Goal: Task Accomplishment & Management: Complete application form

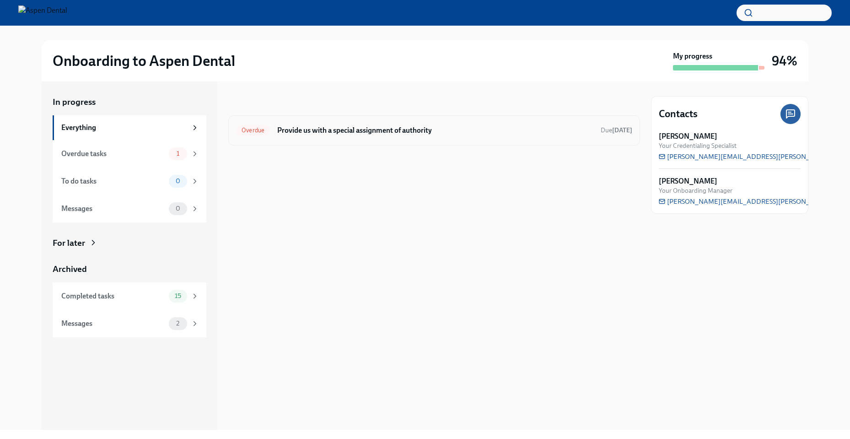
click at [305, 130] on h6 "Provide us with a special assignment of authority" at bounding box center [435, 130] width 316 height 10
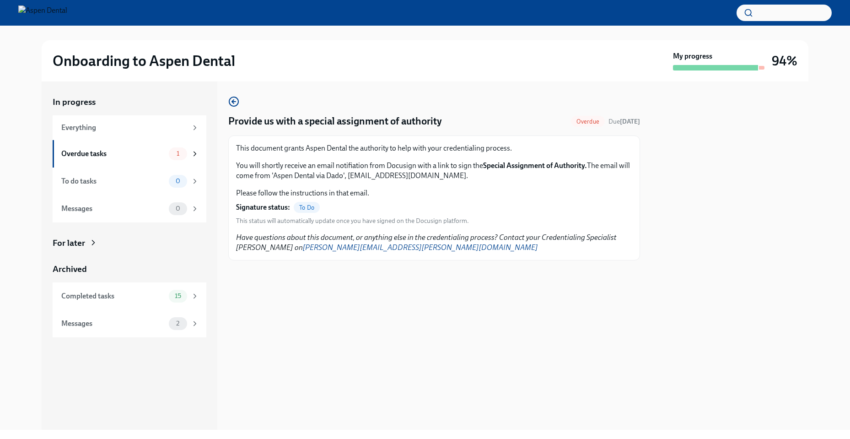
click at [305, 209] on span "To Do" at bounding box center [307, 207] width 26 height 7
click at [84, 150] on div "Overdue tasks" at bounding box center [113, 154] width 104 height 10
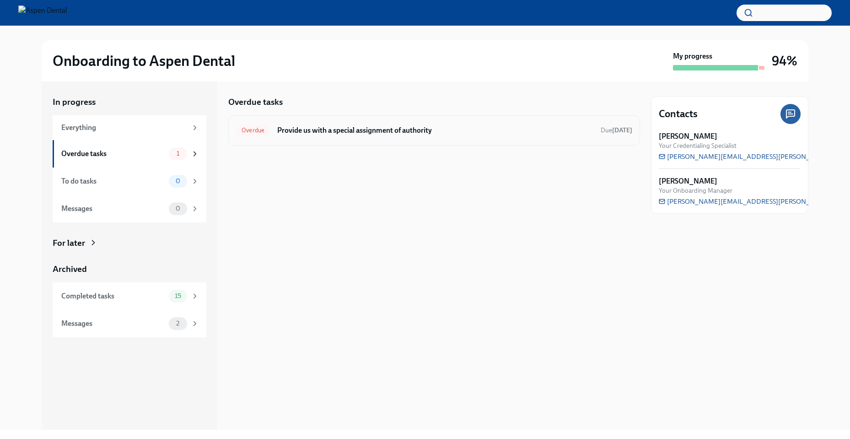
click at [311, 128] on h6 "Provide us with a special assignment of authority" at bounding box center [435, 130] width 316 height 10
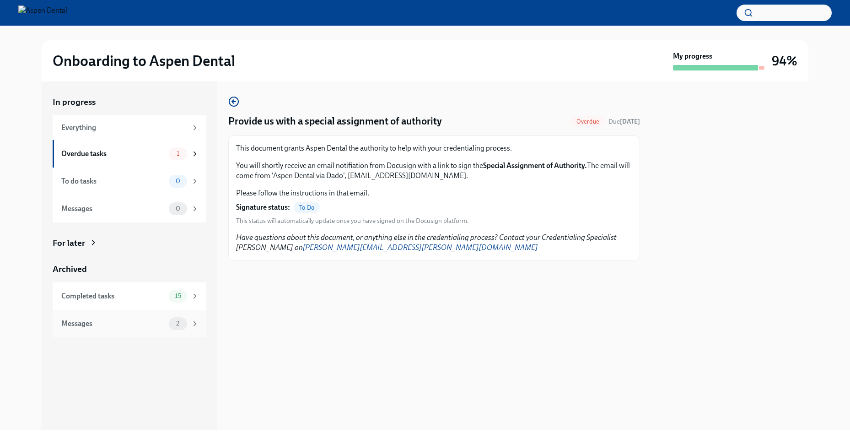
click at [92, 329] on div "Messages 2" at bounding box center [130, 323] width 138 height 13
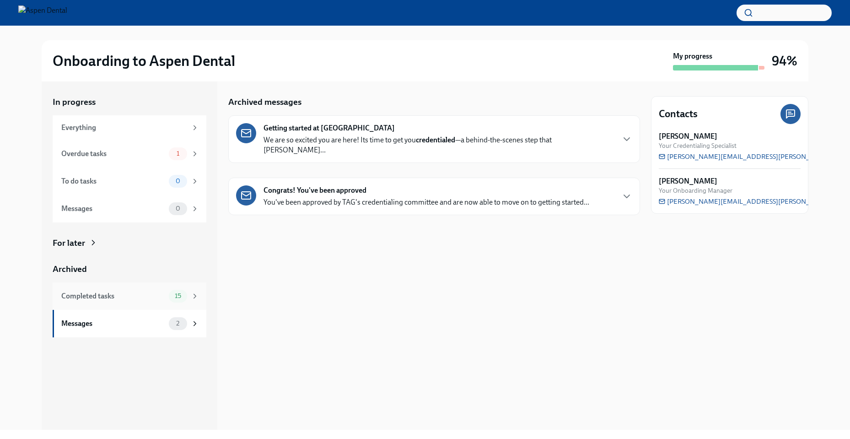
click at [89, 295] on div "Completed tasks" at bounding box center [113, 296] width 104 height 10
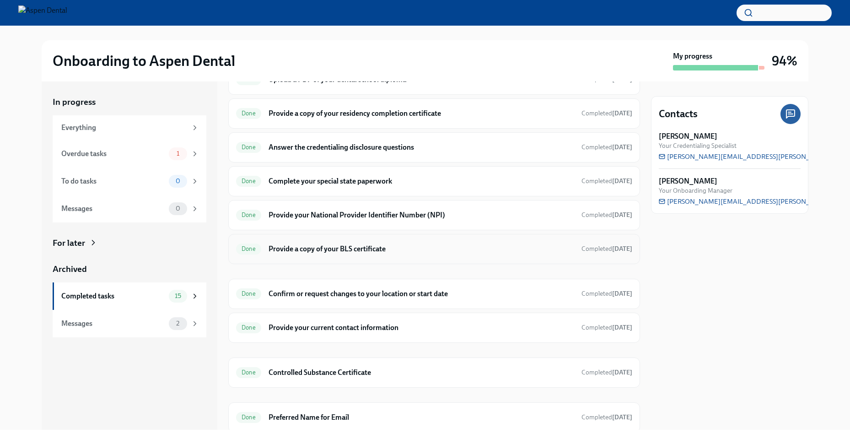
scroll to position [263, 0]
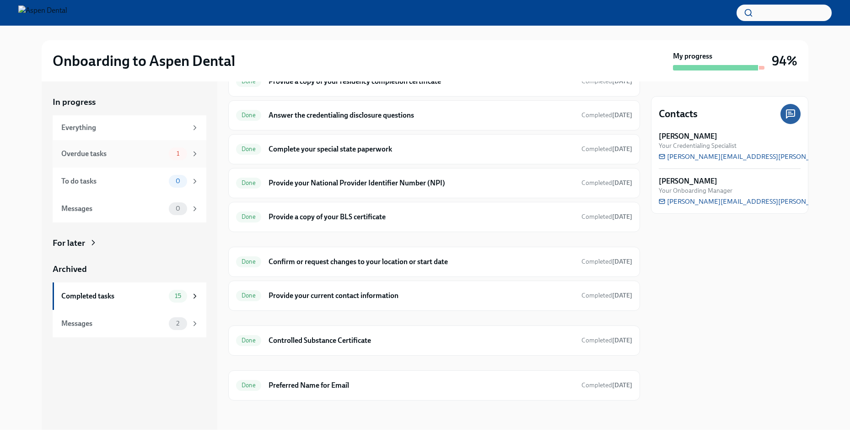
click at [121, 153] on div "Overdue tasks" at bounding box center [113, 154] width 104 height 10
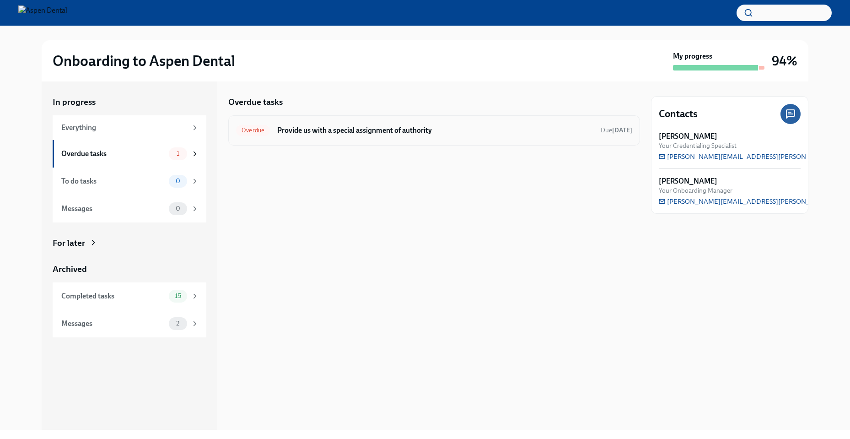
click at [320, 137] on div "Overdue Provide us with a special assignment of authority Due [DATE]" at bounding box center [434, 130] width 396 height 15
